Goal: Transaction & Acquisition: Obtain resource

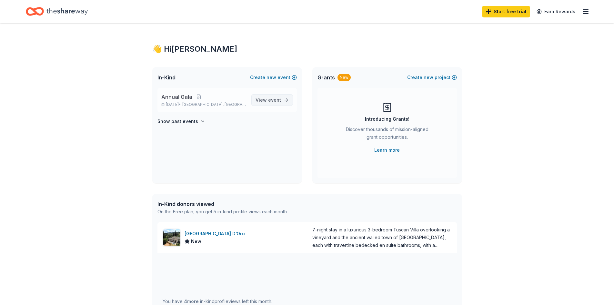
click at [267, 99] on span "View event" at bounding box center [268, 100] width 25 height 8
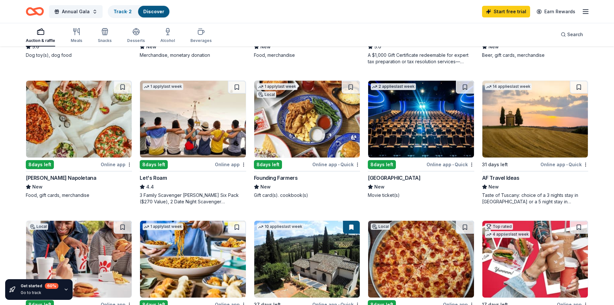
scroll to position [323, 0]
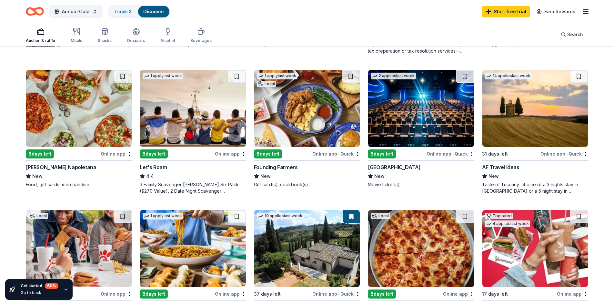
click at [323, 108] on img at bounding box center [307, 108] width 106 height 77
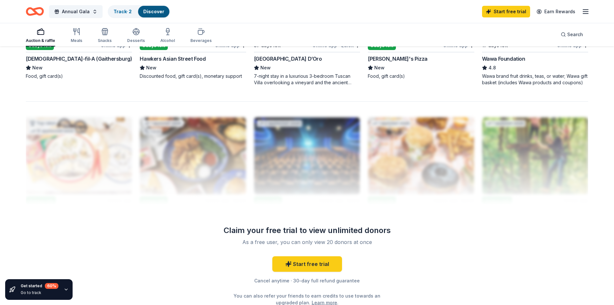
scroll to position [581, 0]
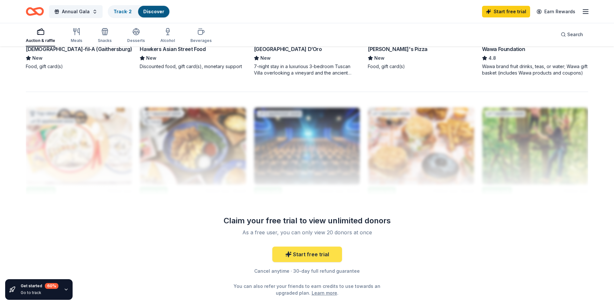
click at [313, 248] on link "Start free trial" at bounding box center [307, 254] width 70 height 15
click at [311, 257] on link "Start free trial" at bounding box center [307, 254] width 70 height 15
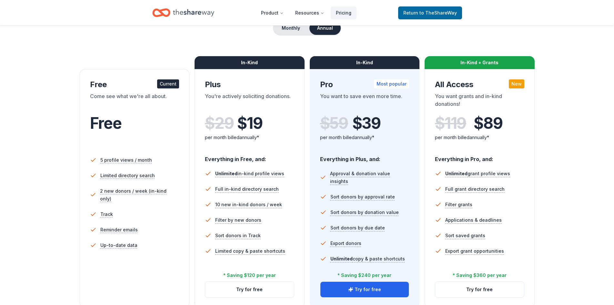
scroll to position [97, 0]
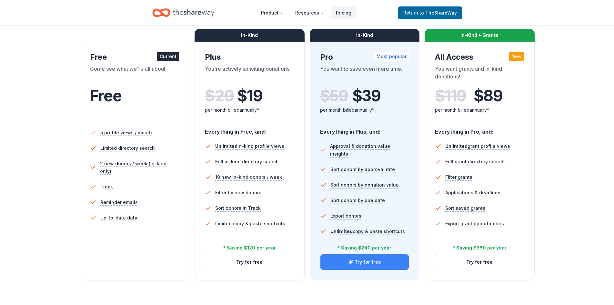
click at [391, 260] on button "Try for free" at bounding box center [364, 261] width 89 height 15
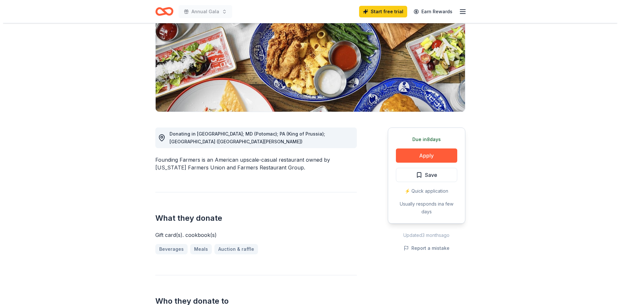
scroll to position [97, 0]
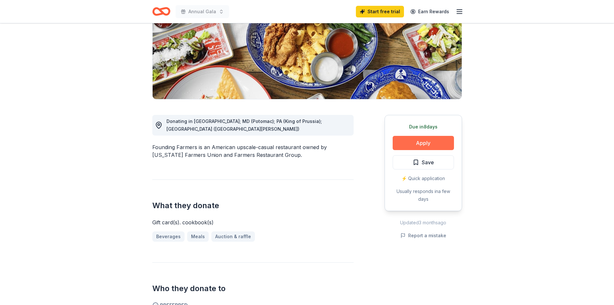
click at [441, 148] on button "Apply" at bounding box center [423, 143] width 61 height 14
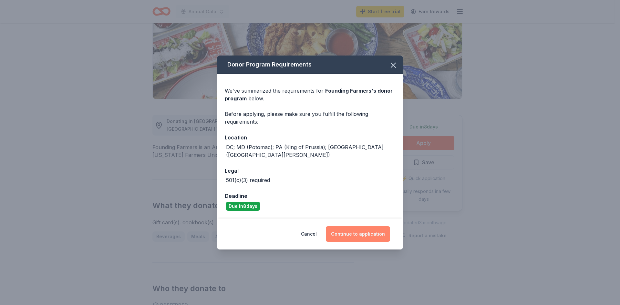
click at [365, 228] on button "Continue to application" at bounding box center [358, 233] width 64 height 15
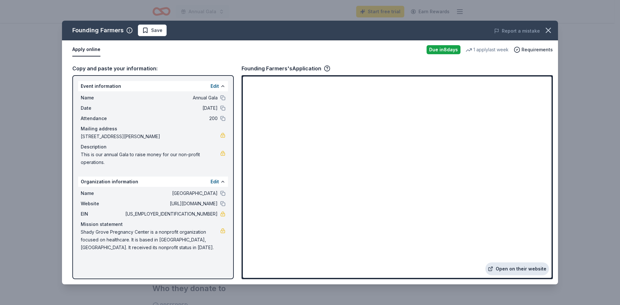
click at [514, 268] on link "Open on their website" at bounding box center [517, 268] width 64 height 13
click at [530, 29] on button "Report a mistake" at bounding box center [517, 31] width 46 height 8
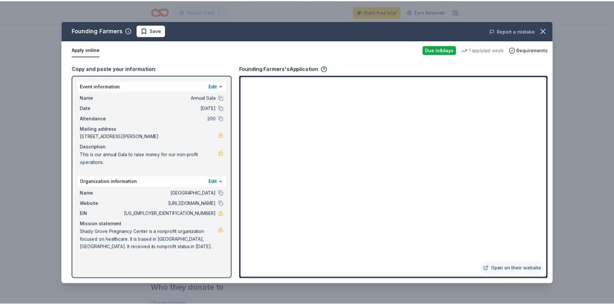
scroll to position [0, 0]
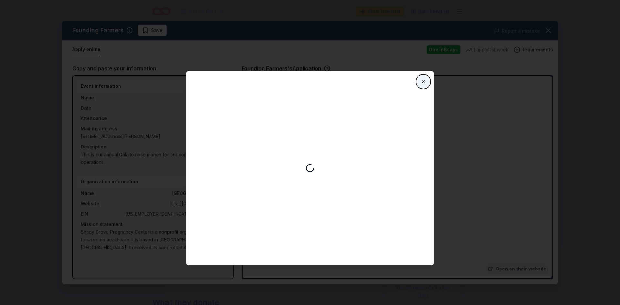
click at [422, 84] on button "Close" at bounding box center [423, 81] width 13 height 13
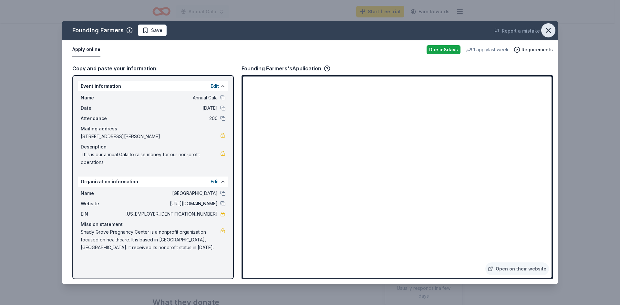
click at [546, 32] on icon "button" at bounding box center [548, 30] width 5 height 5
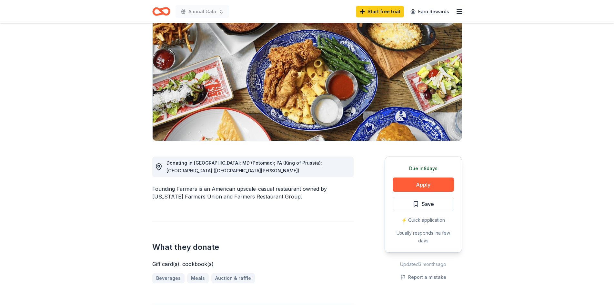
scroll to position [226, 0]
